Goal: Task Accomplishment & Management: Complete application form

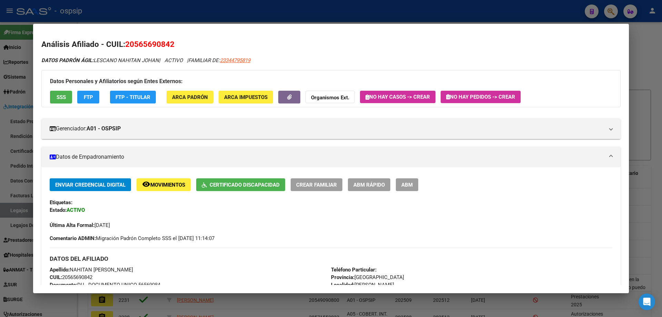
scroll to position [69, 0]
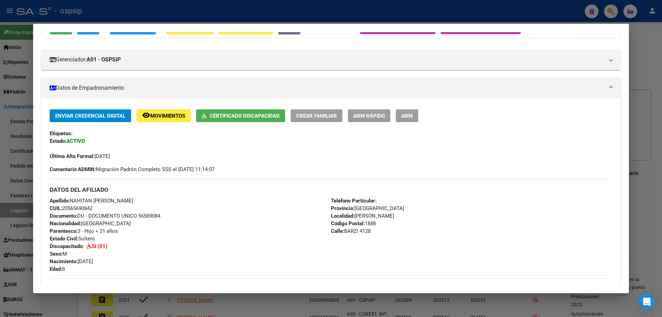
click at [23, 217] on div at bounding box center [331, 158] width 662 height 317
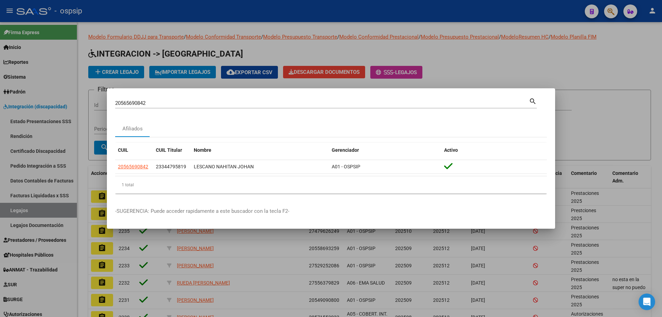
click at [33, 209] on div at bounding box center [331, 158] width 662 height 317
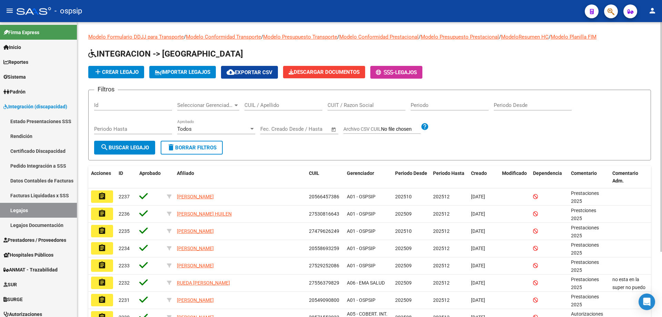
click at [373, 104] on input "CUIT / Razon Social" at bounding box center [367, 105] width 78 height 6
paste input "23318884323"
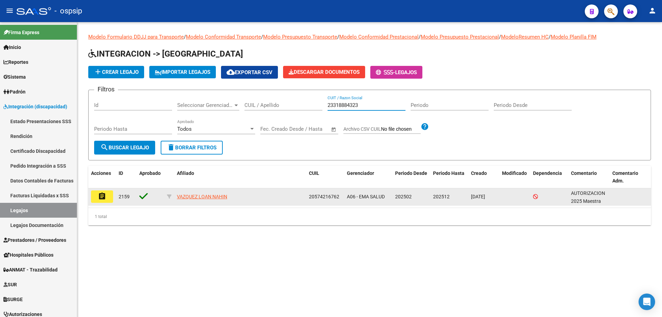
type input "23318884323"
click at [111, 195] on button "assignment" at bounding box center [102, 196] width 22 height 12
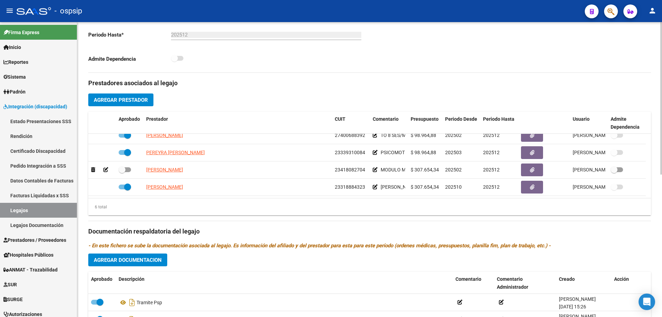
scroll to position [207, 0]
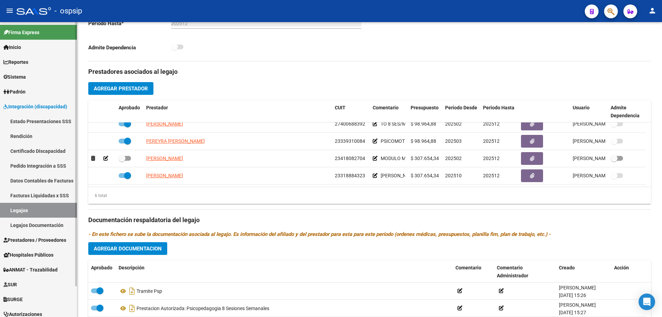
click at [33, 213] on link "Legajos" at bounding box center [38, 210] width 77 height 15
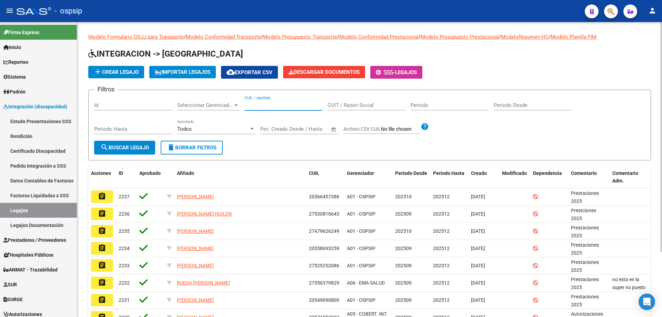
click at [298, 105] on input "CUIL / Apellido" at bounding box center [284, 105] width 78 height 6
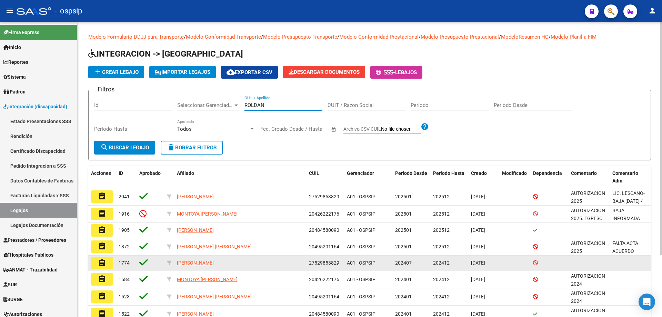
type input "ROLDAN"
click at [106, 259] on button "assignment" at bounding box center [102, 263] width 22 height 12
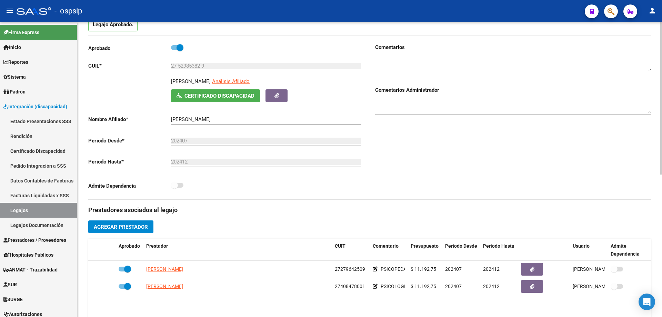
scroll to position [69, 0]
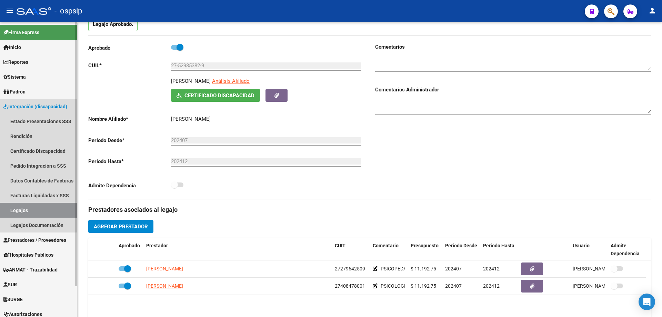
click at [53, 209] on link "Legajos" at bounding box center [38, 210] width 77 height 15
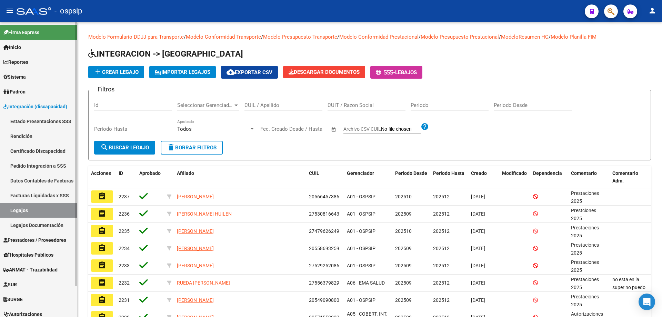
scroll to position [34, 0]
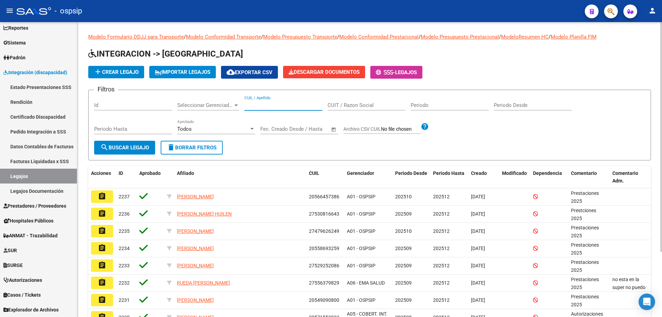
drag, startPoint x: 258, startPoint y: 102, endPoint x: 259, endPoint y: 110, distance: 7.7
click at [259, 110] on div "CUIL / Apellido" at bounding box center [284, 103] width 78 height 15
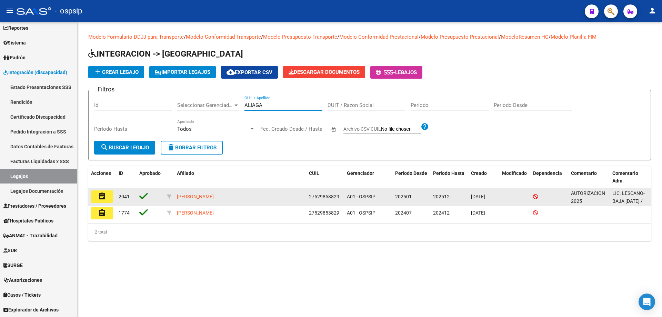
type input "ALIAGA"
click at [107, 194] on button "assignment" at bounding box center [102, 196] width 22 height 12
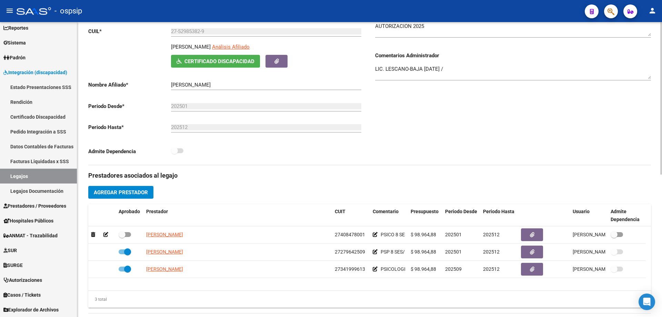
scroll to position [103, 0]
click at [41, 180] on link "Legajos" at bounding box center [38, 176] width 77 height 15
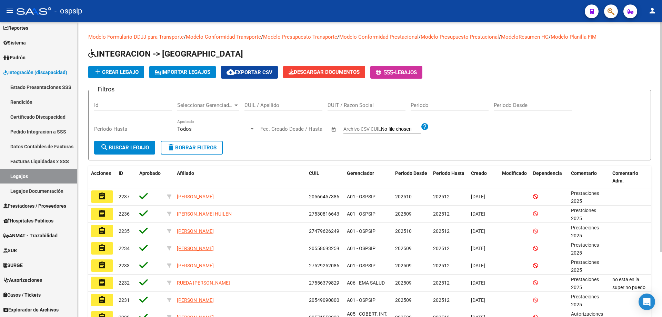
click at [257, 103] on input "CUIL / Apellido" at bounding box center [284, 105] width 78 height 6
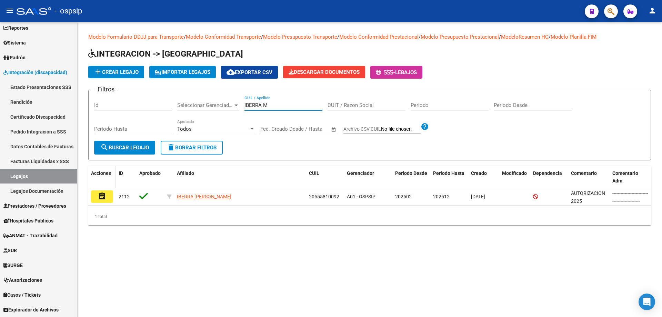
type input "IBERRA M"
click at [101, 185] on datatable-header-cell "Acciones" at bounding box center [102, 177] width 28 height 23
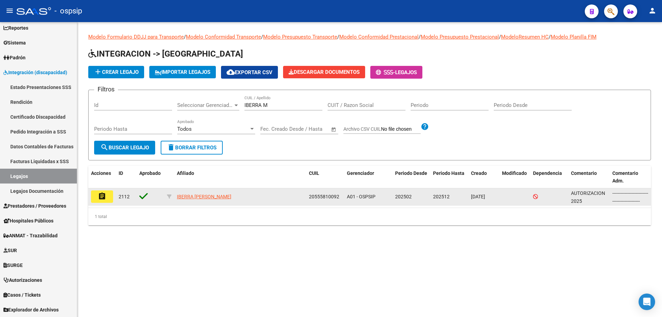
click at [105, 193] on mat-icon "assignment" at bounding box center [102, 196] width 8 height 8
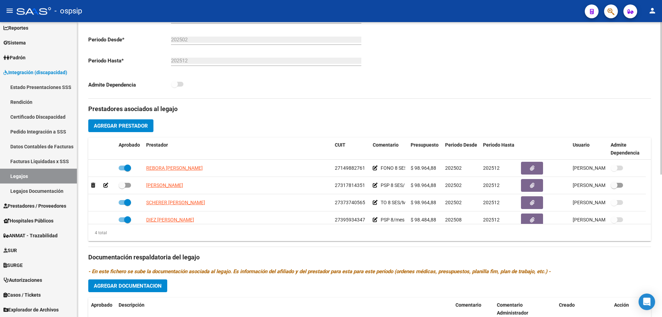
scroll to position [172, 0]
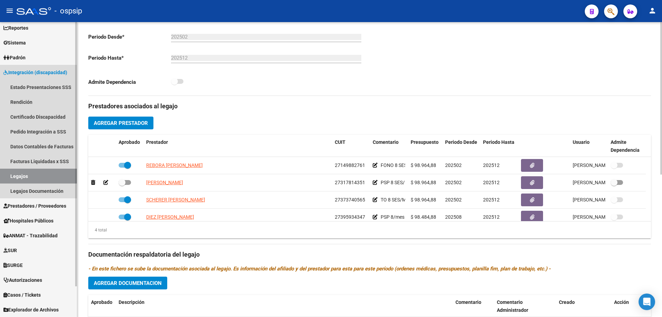
click at [51, 176] on link "Legajos" at bounding box center [38, 176] width 77 height 15
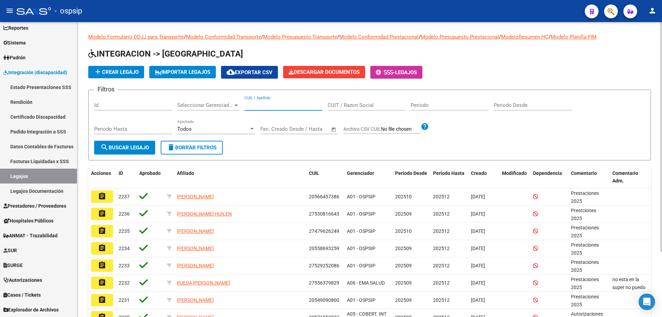
click at [263, 103] on input "CUIL / Apellido" at bounding box center [284, 105] width 78 height 6
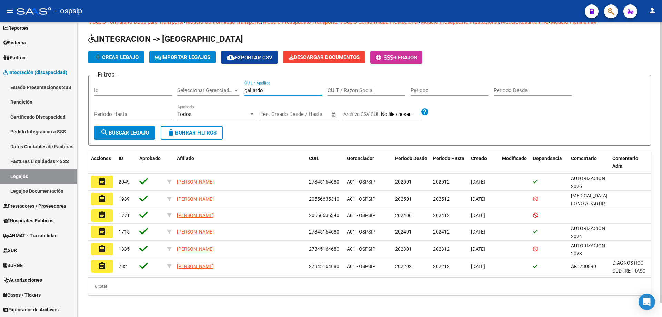
scroll to position [15, 0]
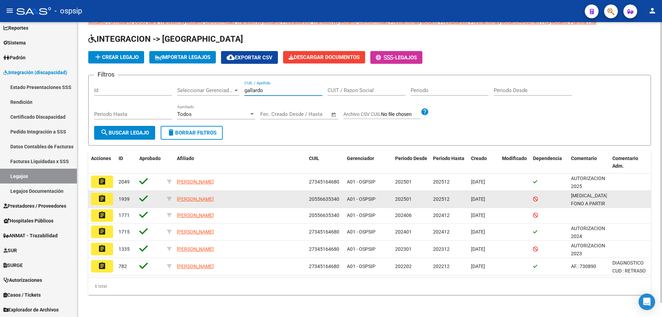
type input "gallardo"
click at [103, 198] on mat-icon "assignment" at bounding box center [102, 199] width 8 height 8
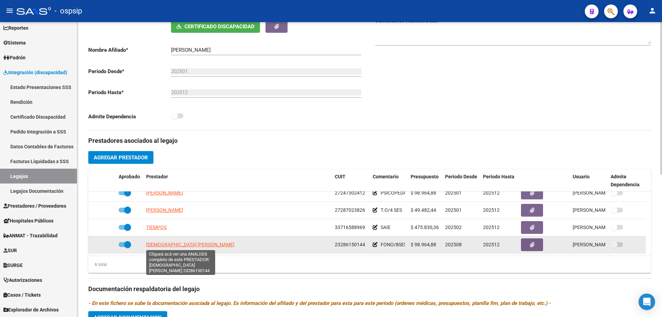
scroll to position [172, 0]
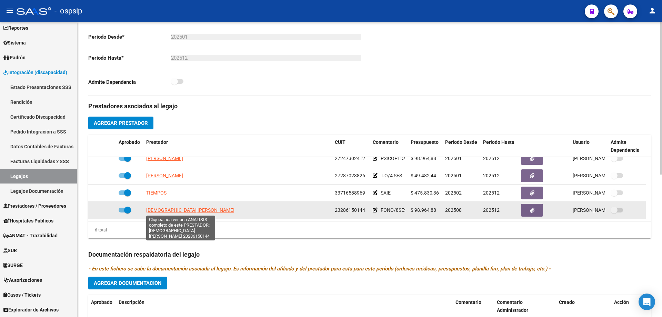
click at [200, 210] on span "[DEMOGRAPHIC_DATA] [PERSON_NAME]" at bounding box center [190, 210] width 88 height 6
type textarea "23286150144"
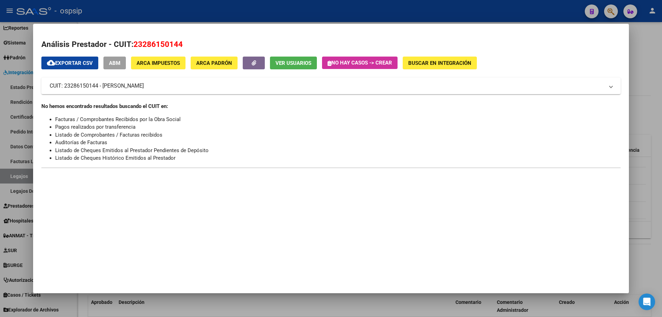
click at [292, 64] on span "Ver Usuarios" at bounding box center [294, 63] width 36 height 6
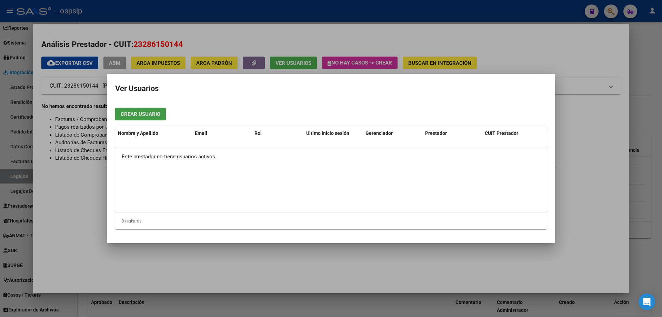
click at [230, 16] on div at bounding box center [331, 158] width 662 height 317
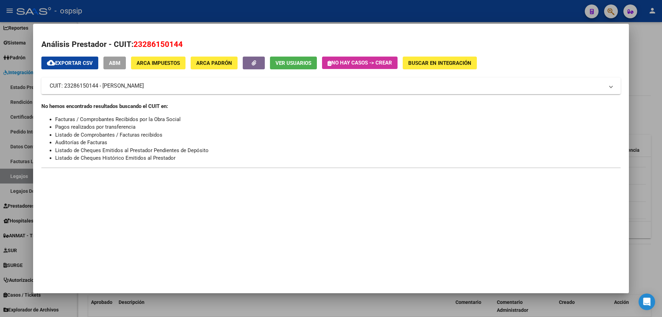
click at [230, 16] on div at bounding box center [331, 158] width 662 height 317
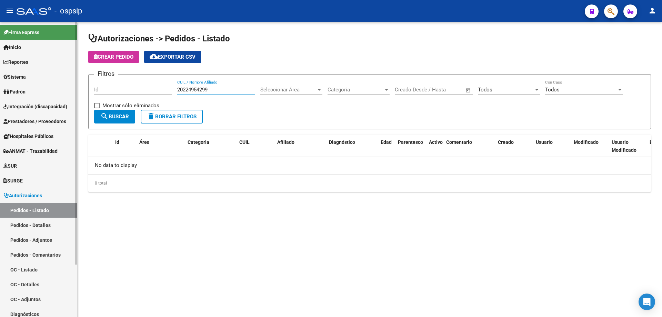
click at [31, 74] on link "Sistema" at bounding box center [38, 76] width 77 height 15
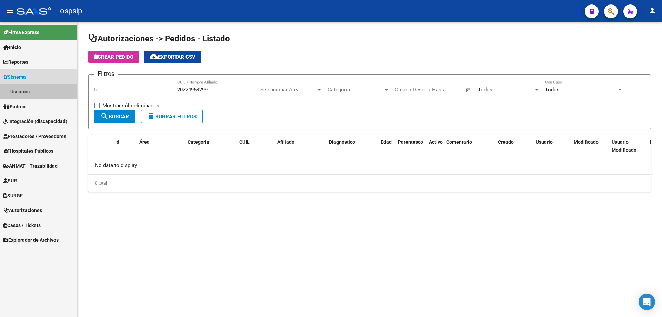
click at [32, 92] on link "Usuarios" at bounding box center [38, 91] width 77 height 15
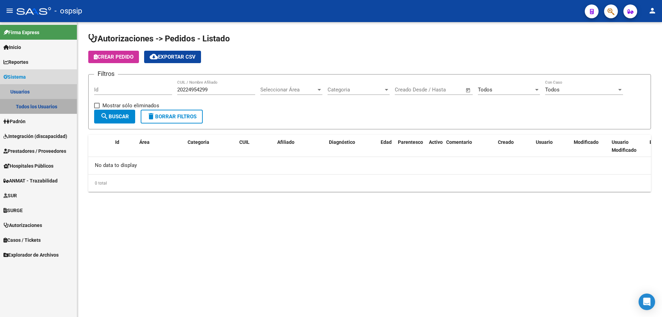
click at [45, 104] on link "Todos los Usuarios" at bounding box center [38, 106] width 77 height 15
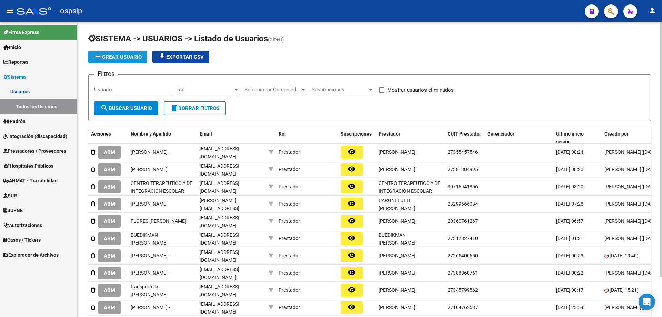
click at [136, 56] on span "add Crear Usuario" at bounding box center [118, 57] width 48 height 6
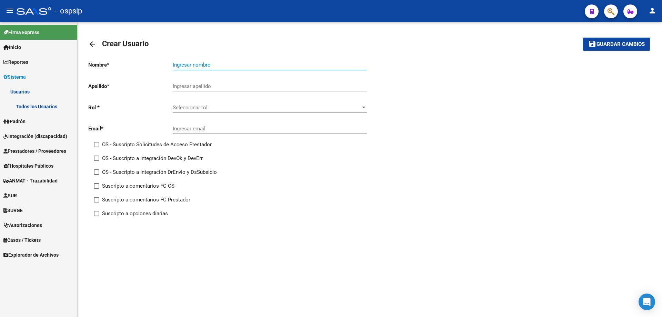
click at [176, 62] on input "Ingresar nombre" at bounding box center [270, 65] width 194 height 6
click at [202, 60] on div "Ingresar nombre" at bounding box center [270, 62] width 194 height 15
type input "e"
type input "[PERSON_NAME]"
click at [196, 88] on input "Ingresar apellido" at bounding box center [270, 86] width 194 height 6
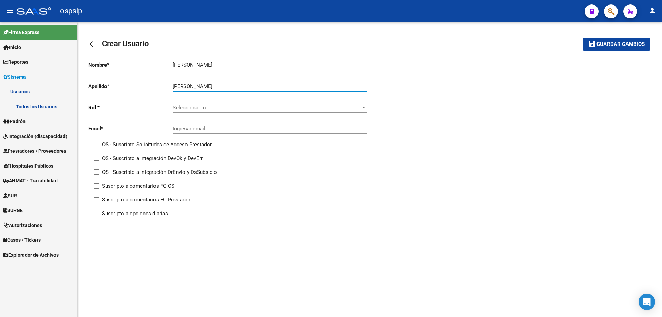
type input "[PERSON_NAME]"
click at [216, 132] on div "Ingresar email" at bounding box center [270, 126] width 194 height 15
paste input "[EMAIL_ADDRESS][DOMAIN_NAME]"
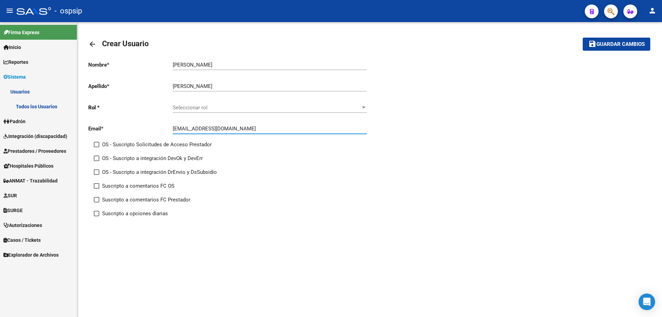
type input "[EMAIL_ADDRESS][DOMAIN_NAME]"
click at [205, 107] on span "Seleccionar rol" at bounding box center [267, 108] width 188 height 6
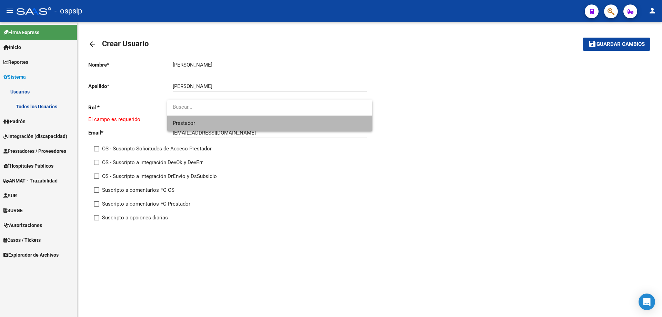
click at [207, 120] on span "Prestador" at bounding box center [270, 124] width 194 height 16
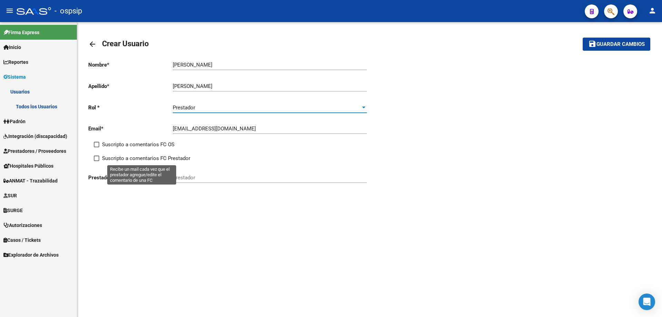
click at [99, 157] on span at bounding box center [97, 159] width 6 height 6
click at [97, 161] on input "Suscripto a comentarios FC Prestador" at bounding box center [96, 161] width 0 height 0
checkbox input "true"
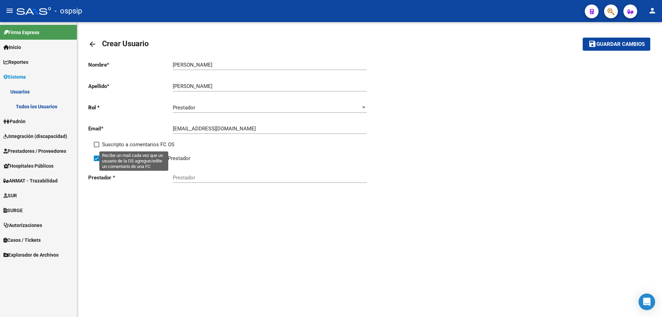
click at [98, 144] on span at bounding box center [97, 145] width 6 height 6
click at [97, 147] on input "Suscripto a comentarios FC OS" at bounding box center [96, 147] width 0 height 0
checkbox input "true"
click at [186, 181] on div "Prestador" at bounding box center [270, 175] width 194 height 15
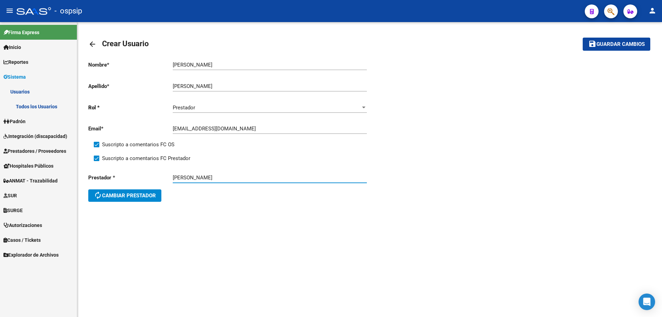
type input "[PERSON_NAME]"
click at [611, 43] on span "Guardar cambios" at bounding box center [621, 44] width 48 height 6
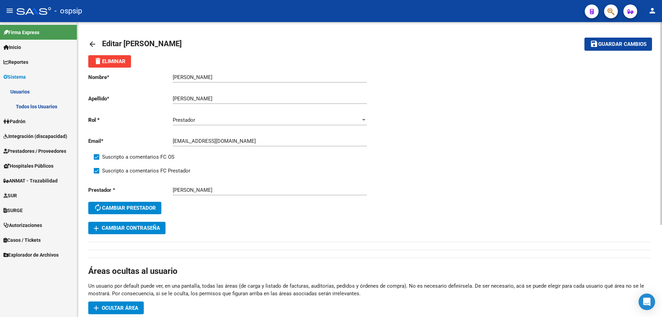
click at [25, 103] on link "Todos los Usuarios" at bounding box center [38, 106] width 77 height 15
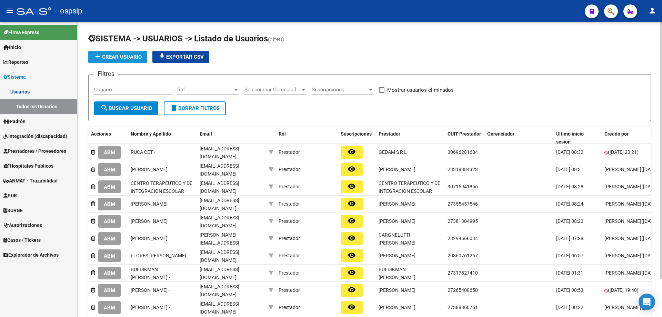
click at [120, 56] on span "add Crear Usuario" at bounding box center [118, 57] width 48 height 6
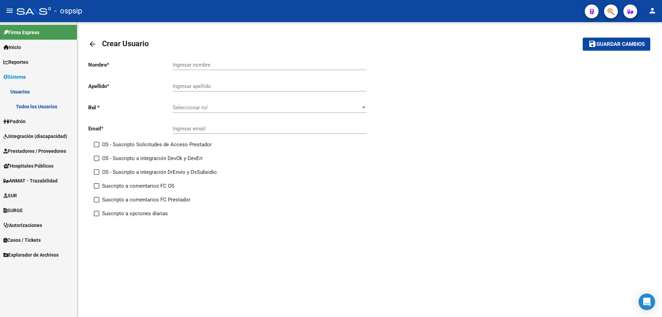
click at [188, 65] on input "Ingresar nombre" at bounding box center [270, 65] width 194 height 6
type input "[PERSON_NAME]"
click at [206, 85] on input "Ingresar apellido" at bounding box center [270, 86] width 194 height 6
type input "DIEZ"
click at [207, 106] on span "Seleccionar rol" at bounding box center [267, 108] width 188 height 6
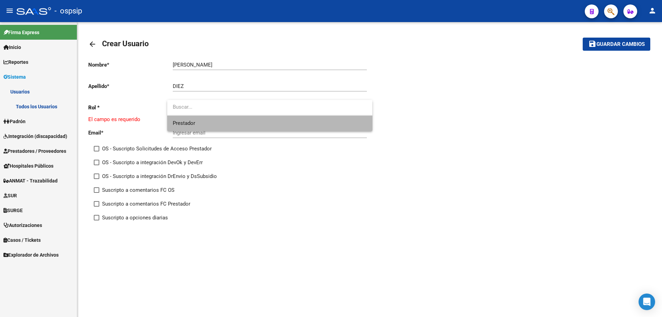
click at [207, 119] on span "Prestador" at bounding box center [270, 124] width 194 height 16
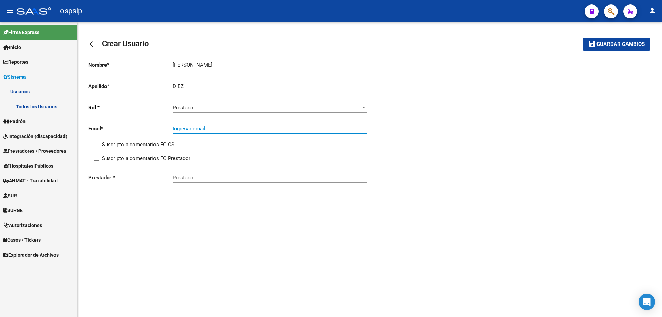
click at [207, 126] on input "Ingresar email" at bounding box center [270, 129] width 194 height 6
click at [185, 128] on input "Ingresar email" at bounding box center [270, 129] width 194 height 6
paste input "[EMAIL_ADDRESS][DOMAIN_NAME]"
type input "[EMAIL_ADDRESS][DOMAIN_NAME]"
click at [97, 143] on span at bounding box center [97, 145] width 6 height 6
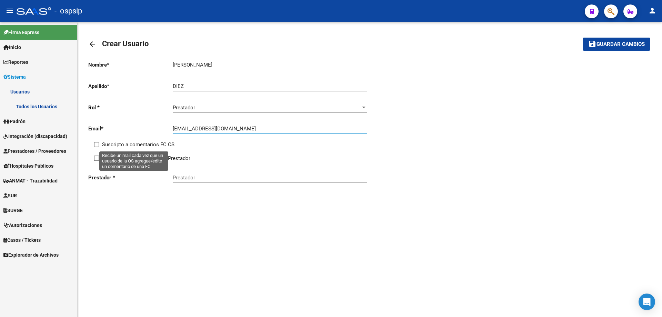
click at [97, 147] on input "Suscripto a comentarios FC OS" at bounding box center [96, 147] width 0 height 0
checkbox input "true"
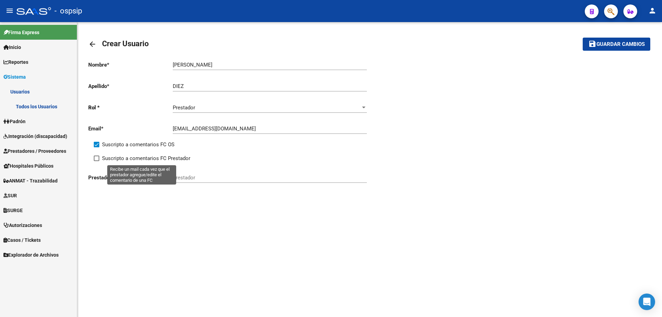
click at [95, 158] on span at bounding box center [97, 159] width 6 height 6
click at [96, 161] on input "Suscripto a comentarios FC Prestador" at bounding box center [96, 161] width 0 height 0
checkbox input "true"
click at [216, 182] on div "Prestador" at bounding box center [270, 175] width 194 height 15
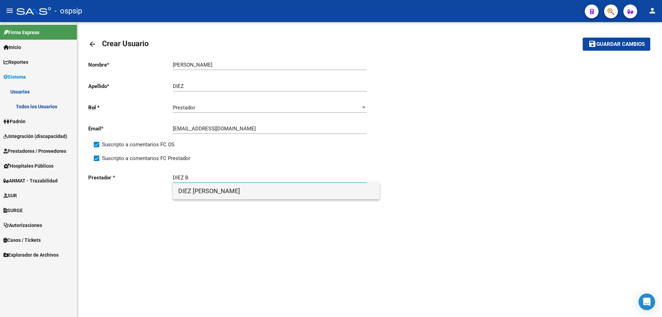
click at [222, 195] on span "DIEZ [PERSON_NAME]" at bounding box center [276, 191] width 196 height 17
type input "DIEZ [PERSON_NAME]"
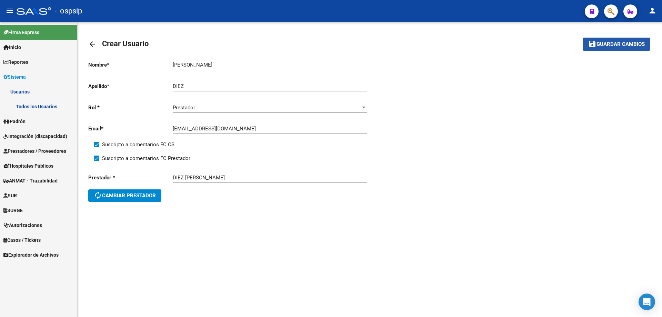
click at [590, 49] on button "save Guardar cambios" at bounding box center [617, 44] width 68 height 13
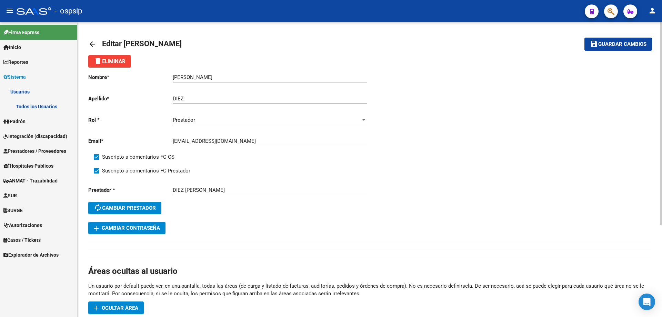
click at [23, 111] on link "Todos los Usuarios" at bounding box center [38, 106] width 77 height 15
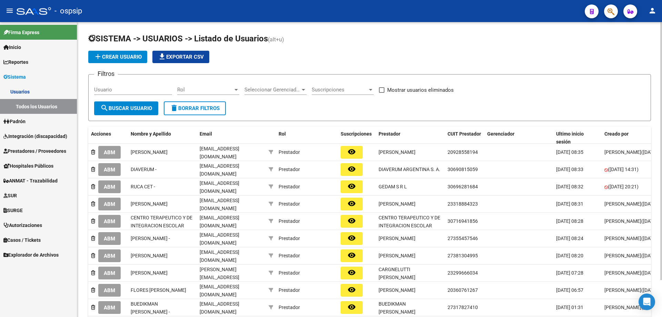
click at [116, 56] on span "add Crear Usuario" at bounding box center [118, 57] width 48 height 6
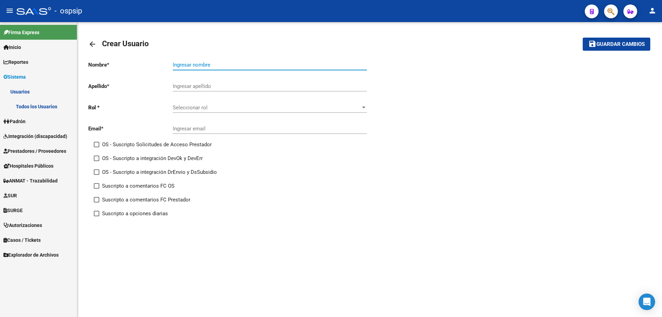
click at [187, 66] on input "Ingresar nombre" at bounding box center [270, 65] width 194 height 6
click at [222, 62] on input "Ingresar nombre" at bounding box center [270, 65] width 194 height 6
type input "a"
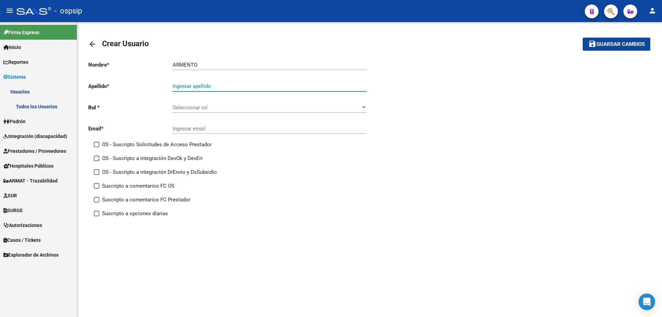
click at [204, 87] on input "Ingresar apellido" at bounding box center [270, 86] width 194 height 6
click at [185, 60] on div "ARMENTO Ingresar nombre" at bounding box center [270, 62] width 194 height 15
click at [188, 63] on input "ARMENTO" at bounding box center [270, 65] width 194 height 6
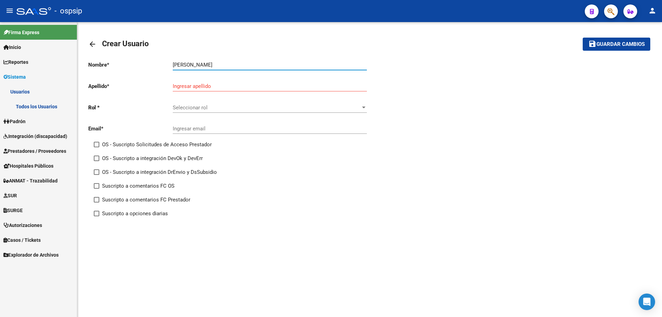
type input "[PERSON_NAME]"
click at [191, 85] on input "Ingresar apellido" at bounding box center [270, 86] width 194 height 6
type input "ARMENTO"
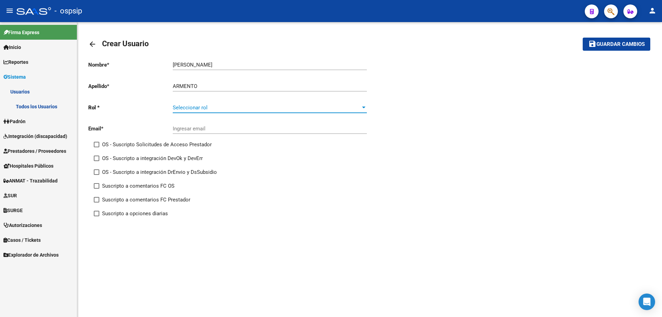
click at [211, 105] on span "Seleccionar rol" at bounding box center [267, 108] width 188 height 6
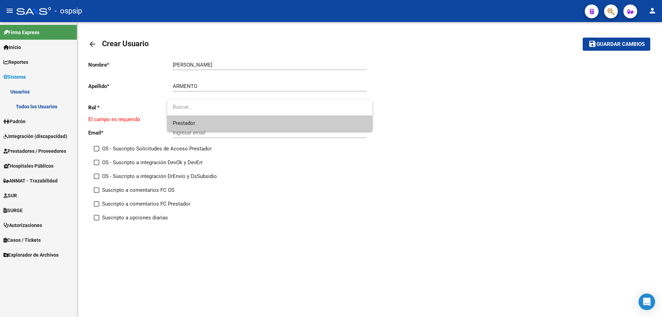
click at [208, 121] on span "Prestador" at bounding box center [270, 124] width 194 height 16
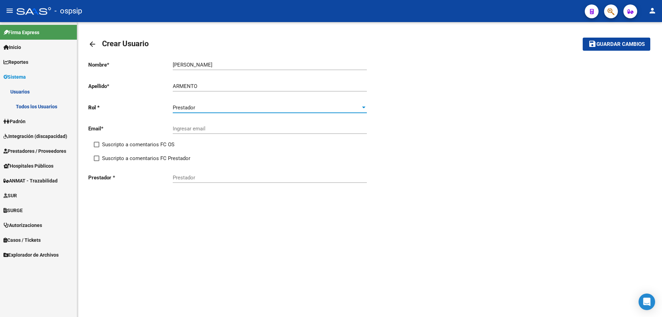
click at [207, 129] on input "Ingresar email" at bounding box center [270, 129] width 194 height 6
click at [226, 127] on input "Ingresar email" at bounding box center [270, 129] width 194 height 6
paste input "[PERSON_NAME][EMAIL_ADDRESS][DOMAIN_NAME]"
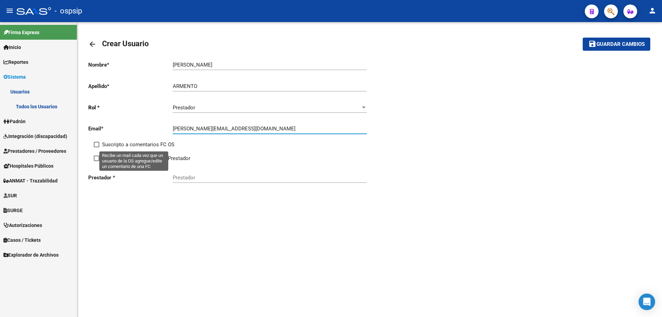
type input "[PERSON_NAME][EMAIL_ADDRESS][DOMAIN_NAME]"
click at [96, 143] on span at bounding box center [97, 145] width 6 height 6
click at [96, 147] on input "Suscripto a comentarios FC OS" at bounding box center [96, 147] width 0 height 0
checkbox input "true"
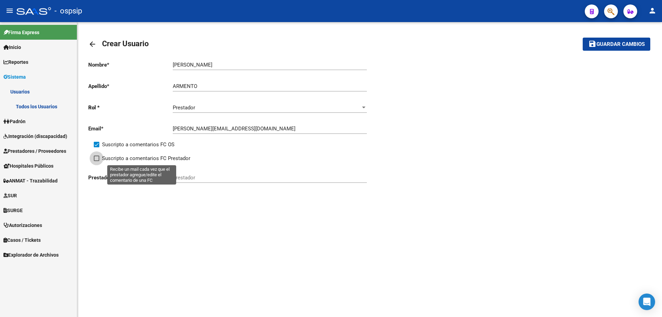
click at [97, 158] on span at bounding box center [97, 159] width 6 height 6
click at [97, 161] on input "Suscripto a comentarios FC Prestador" at bounding box center [96, 161] width 0 height 0
checkbox input "true"
click at [209, 176] on input "Prestador" at bounding box center [270, 178] width 194 height 6
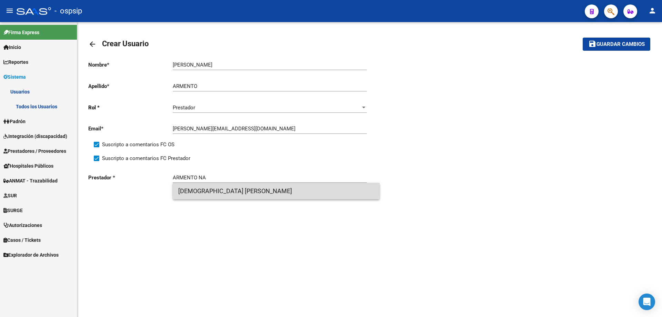
click at [224, 188] on span "[DEMOGRAPHIC_DATA] [PERSON_NAME]" at bounding box center [276, 191] width 196 height 17
type input "[DEMOGRAPHIC_DATA] [PERSON_NAME]"
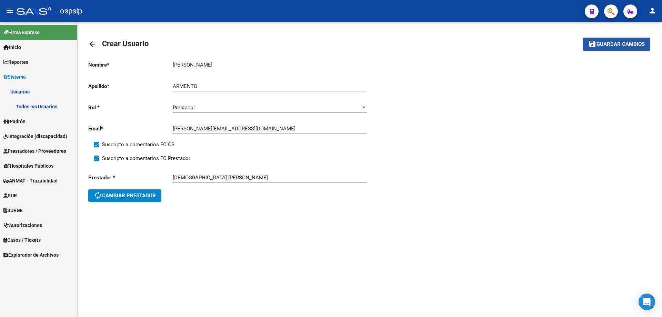
click at [623, 48] on button "save Guardar cambios" at bounding box center [617, 44] width 68 height 13
